Goal: Transaction & Acquisition: Purchase product/service

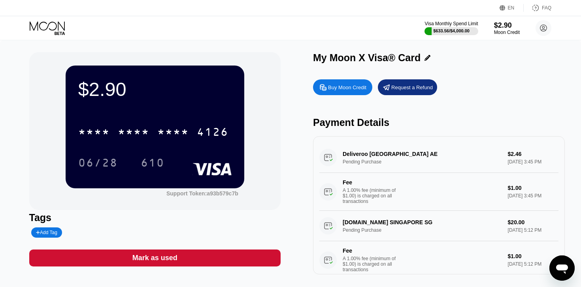
click at [349, 82] on div "Buy Moon Credit" at bounding box center [342, 87] width 59 height 16
type input "0"
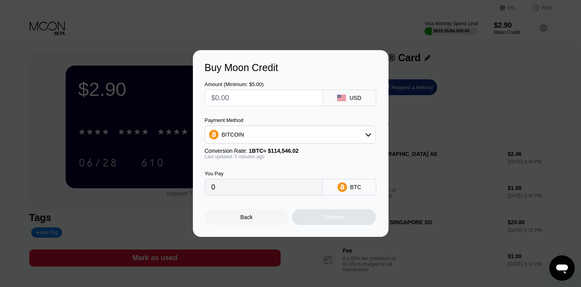
click at [253, 96] on input "text" at bounding box center [264, 98] width 105 height 16
type input "$1"
type input "0.00000874"
type input "$10"
type input "0.00008731"
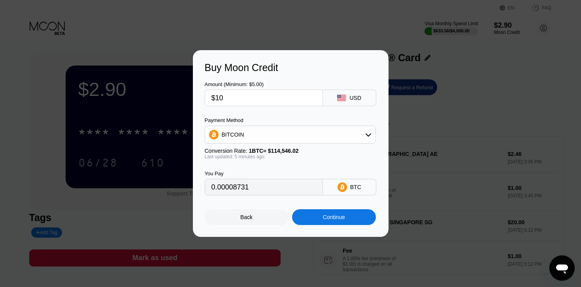
type input "$100"
type input "0.00087303"
type input "$100"
click at [251, 131] on div "BITCOIN" at bounding box center [290, 135] width 170 height 16
click at [243, 172] on span "USDT on TRON" at bounding box center [244, 174] width 40 height 6
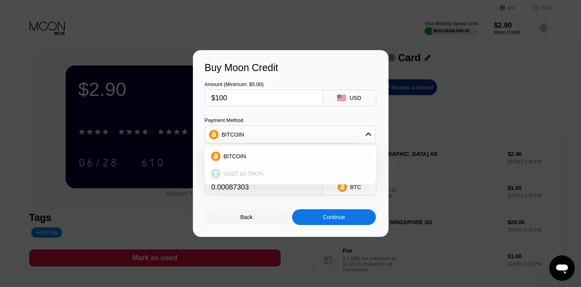
type input "101.01"
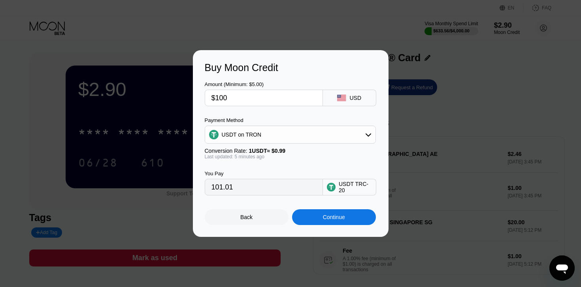
click at [230, 101] on input "$100" at bounding box center [264, 98] width 105 height 16
type input "$10"
type input "10.10"
type input "$1"
type input "1.01"
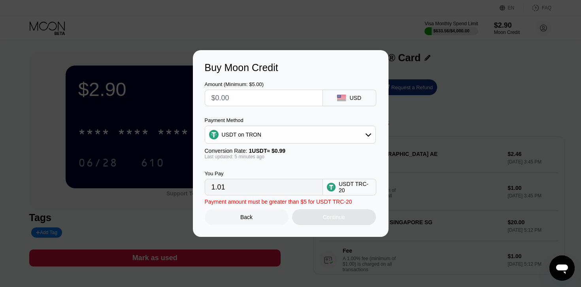
type input "0.00"
type input "$9"
type input "9.09"
type input "$99"
type input "100.00"
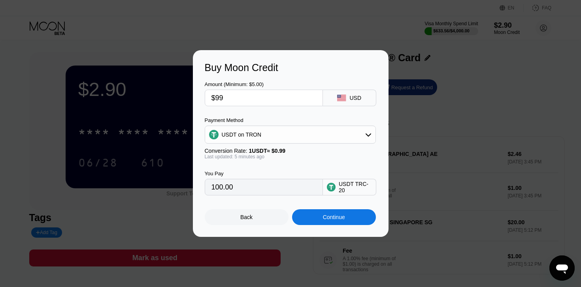
type input "$99"
click at [333, 217] on div "Continue" at bounding box center [334, 217] width 22 height 6
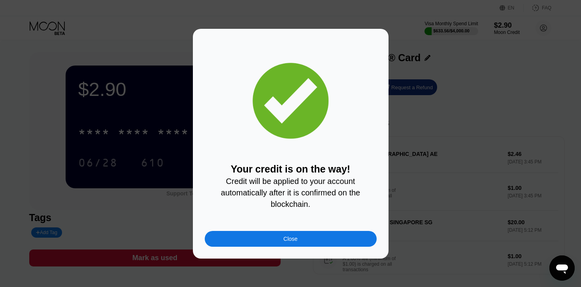
click at [308, 244] on div "Close" at bounding box center [291, 239] width 172 height 16
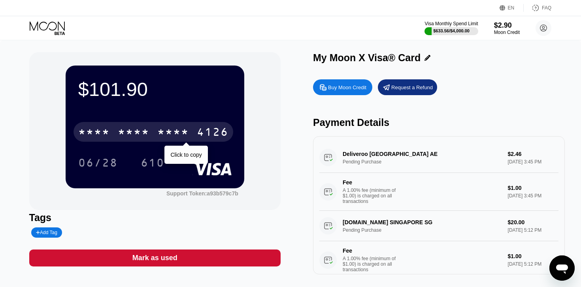
click at [170, 138] on div "* * * *" at bounding box center [173, 133] width 32 height 13
